Goal: Navigation & Orientation: Go to known website

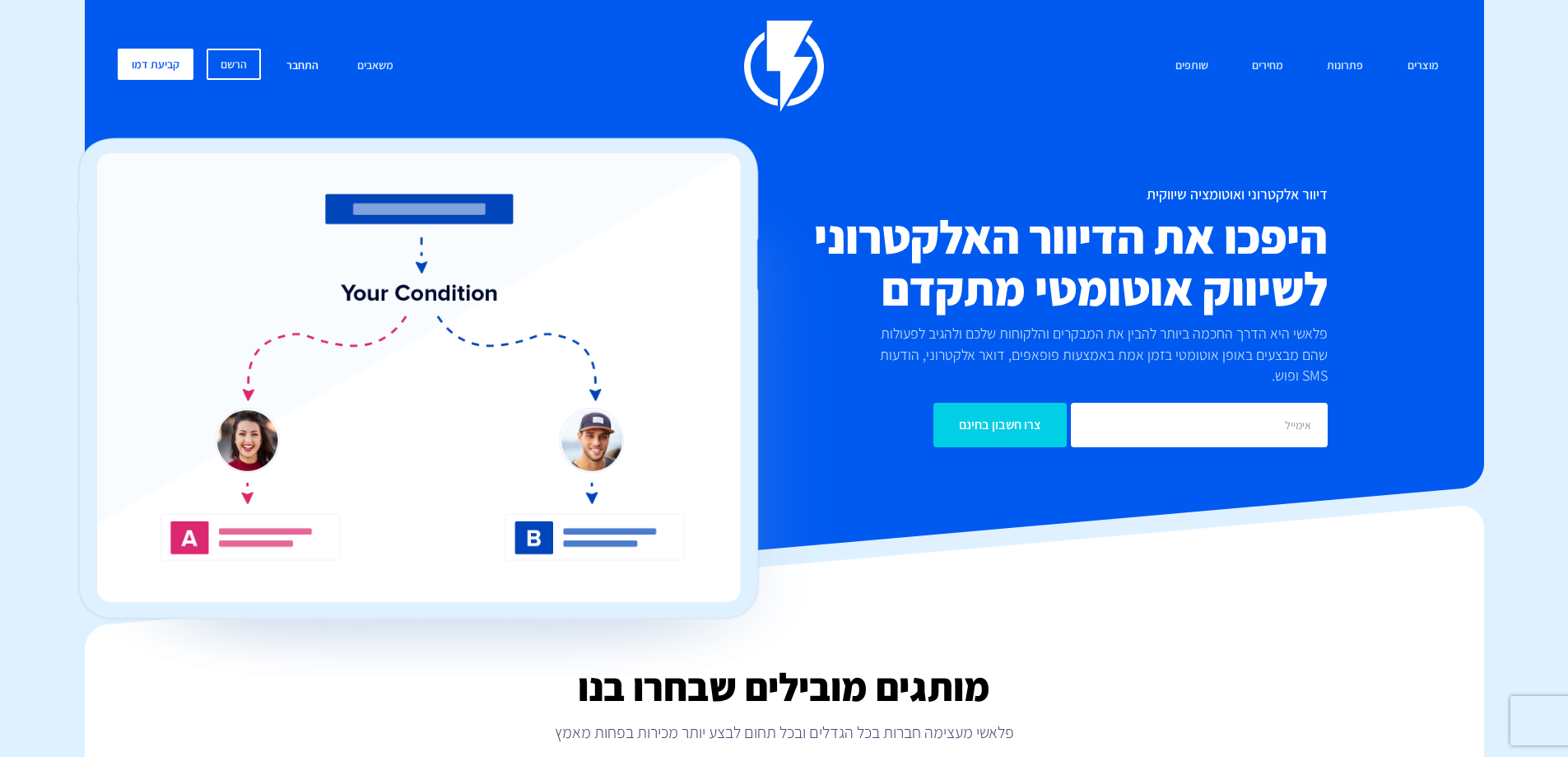
click at [308, 69] on link "התחבר" at bounding box center [303, 67] width 57 height 35
click at [300, 69] on link "התחבר" at bounding box center [303, 67] width 57 height 35
click at [298, 73] on link "התחבר" at bounding box center [303, 67] width 57 height 35
